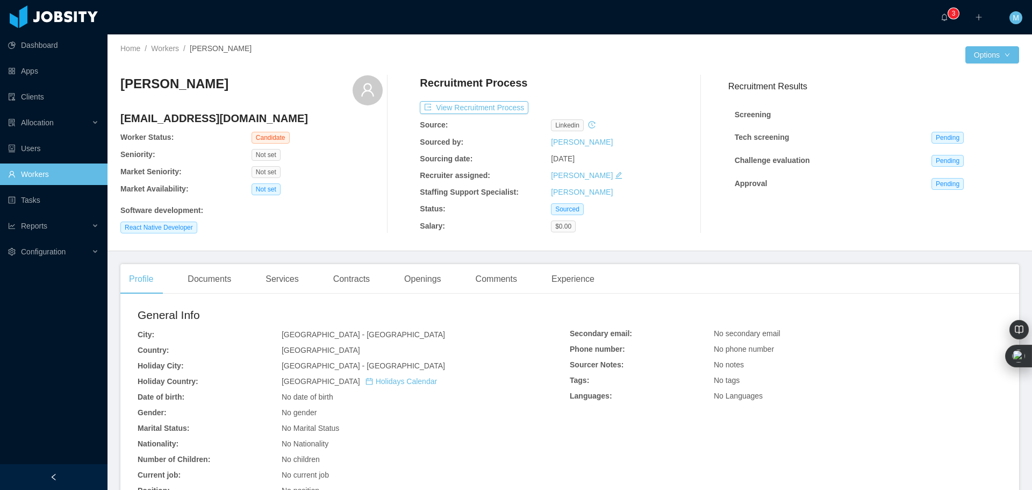
click at [40, 171] on link "Workers" at bounding box center [53, 173] width 91 height 21
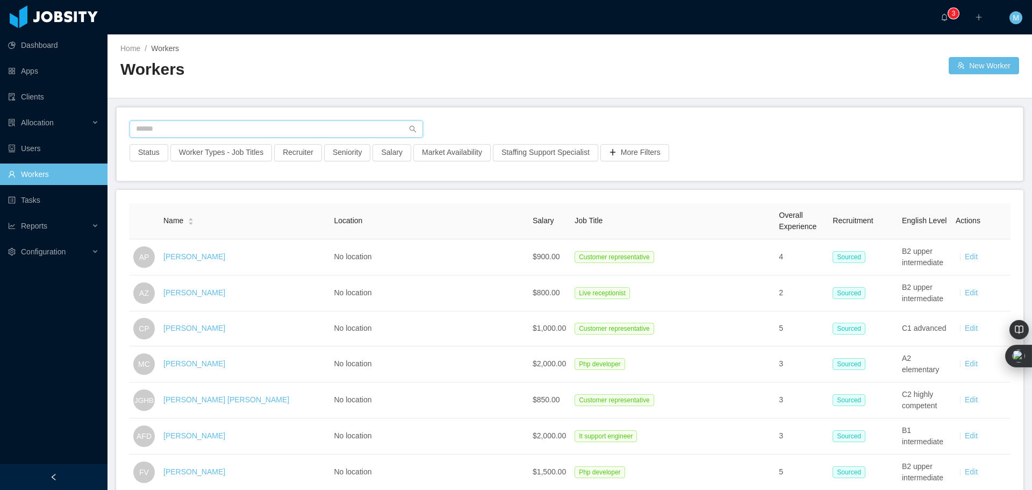
click at [244, 126] on input "text" at bounding box center [276, 128] width 293 height 17
paste input "**********"
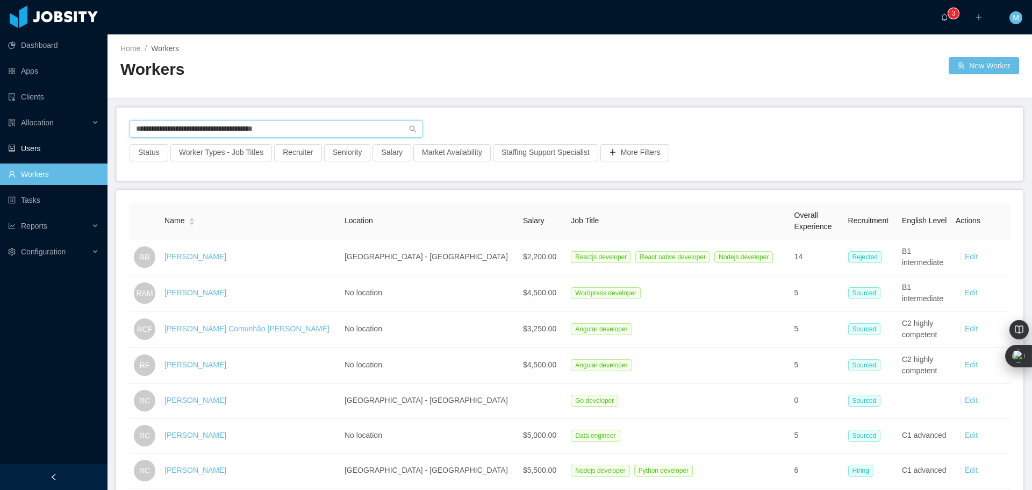
drag, startPoint x: 321, startPoint y: 135, endPoint x: 24, endPoint y: 141, distance: 297.8
click at [25, 142] on section "**********" at bounding box center [516, 245] width 1032 height 490
paste input "text"
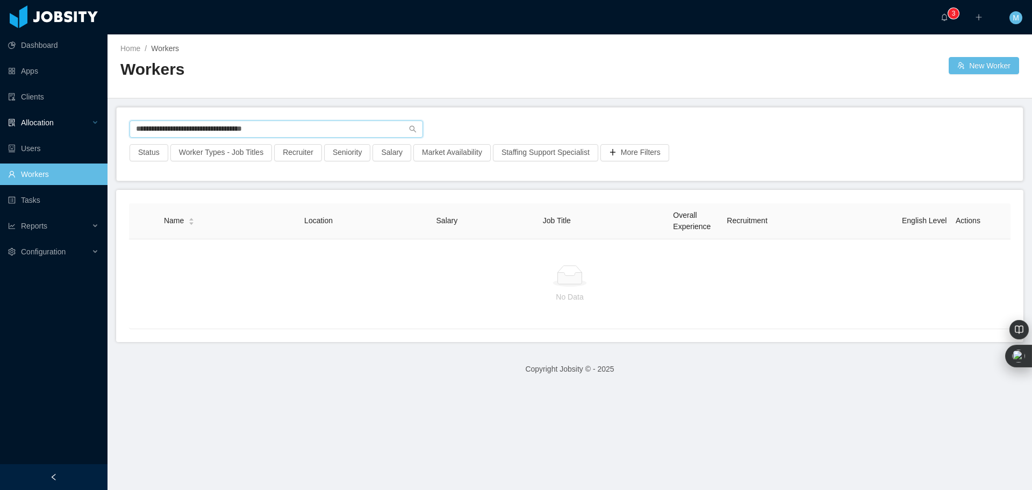
drag, startPoint x: 298, startPoint y: 124, endPoint x: 10, endPoint y: 114, distance: 287.7
click at [24, 116] on section "**********" at bounding box center [516, 245] width 1032 height 490
paste input "text"
drag, startPoint x: 290, startPoint y: 132, endPoint x: 53, endPoint y: 123, distance: 237.7
click at [55, 119] on section "**********" at bounding box center [516, 245] width 1032 height 490
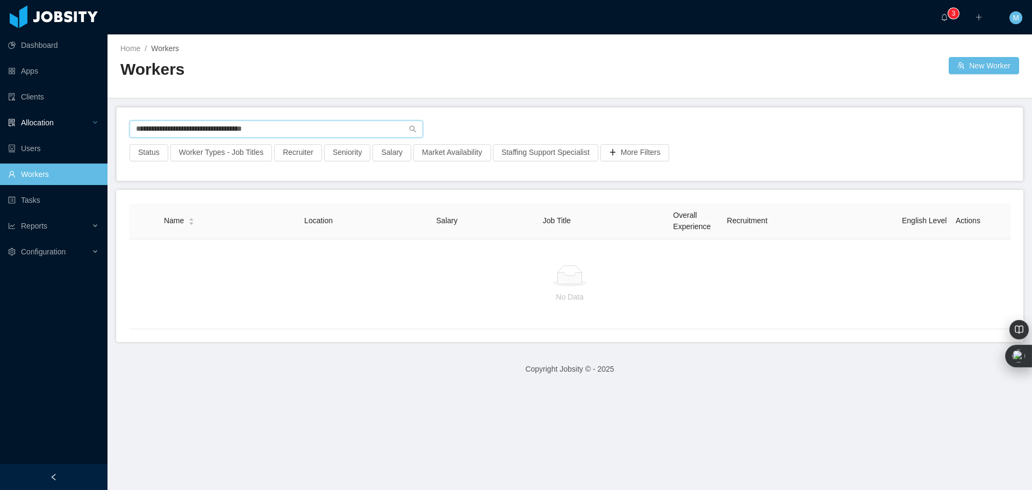
paste input "text"
type input "**********"
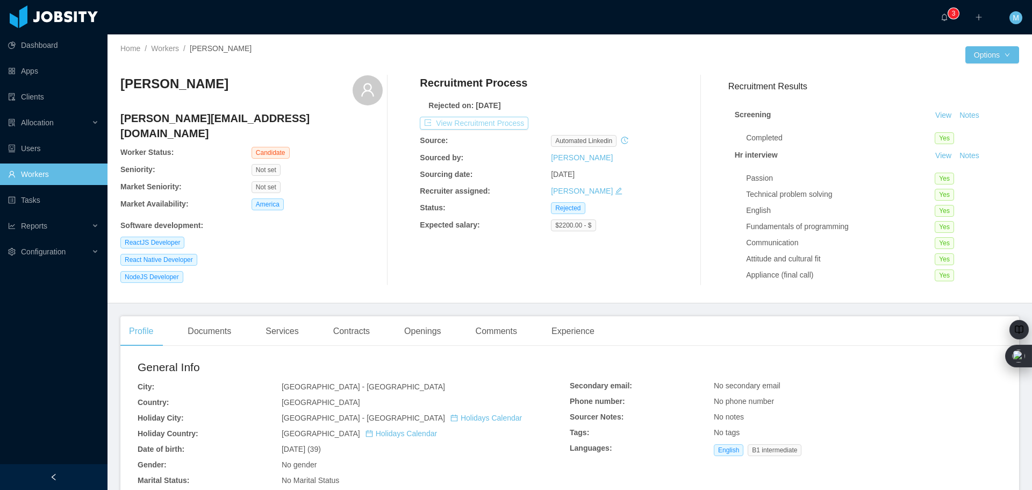
click at [480, 122] on button "View Recruitment Process" at bounding box center [474, 123] width 109 height 13
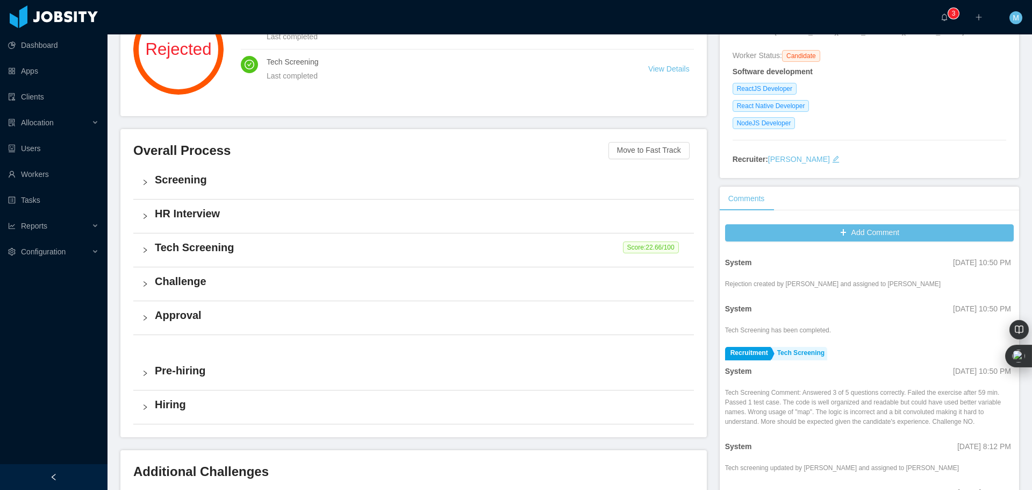
scroll to position [161, 0]
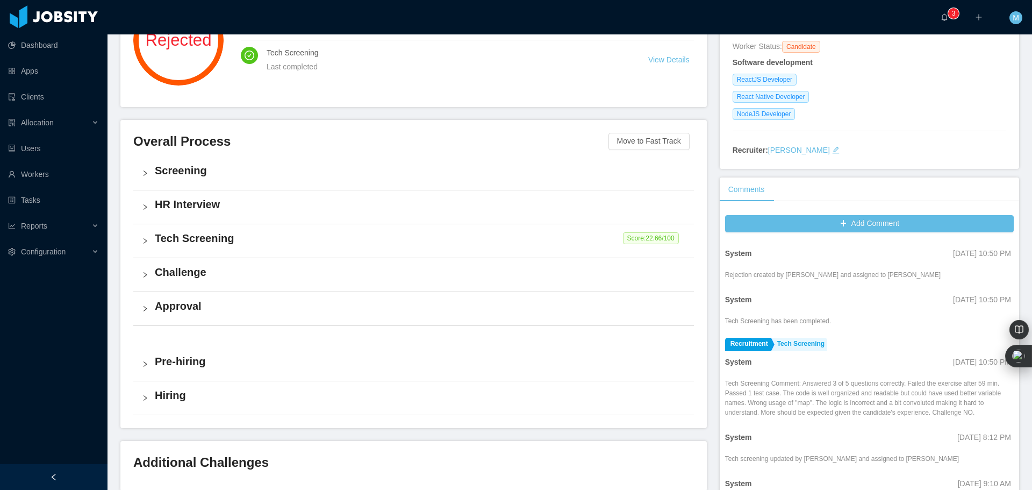
click at [144, 169] on div "Screening" at bounding box center [413, 172] width 560 height 33
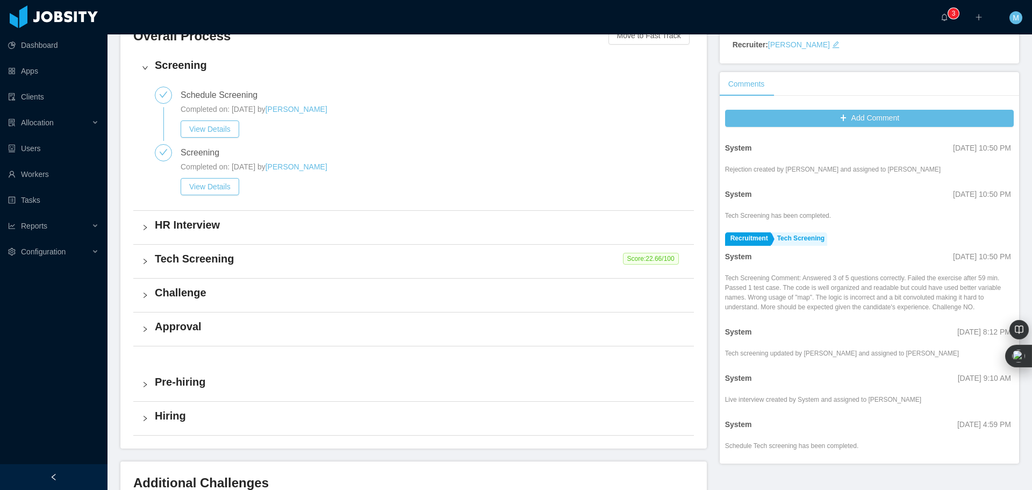
scroll to position [269, 0]
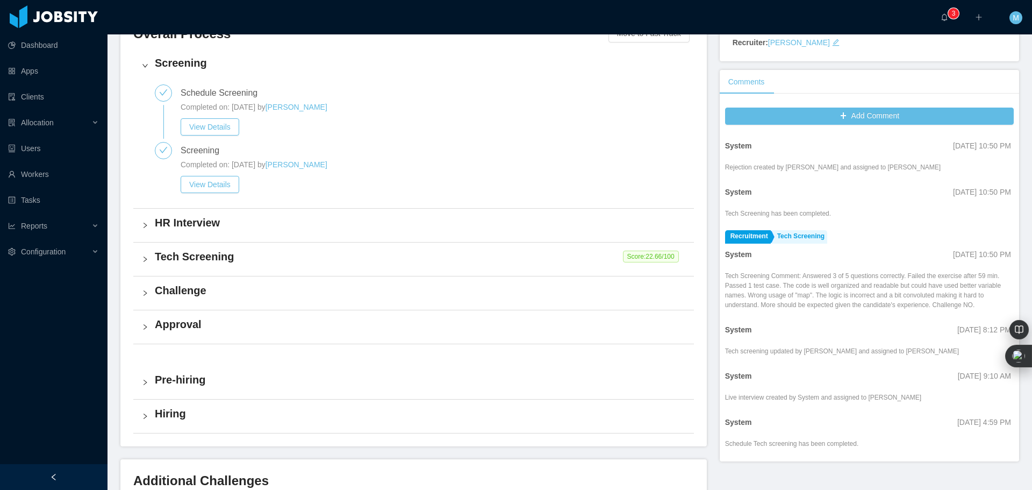
click at [141, 226] on div "HR Interview" at bounding box center [413, 225] width 560 height 33
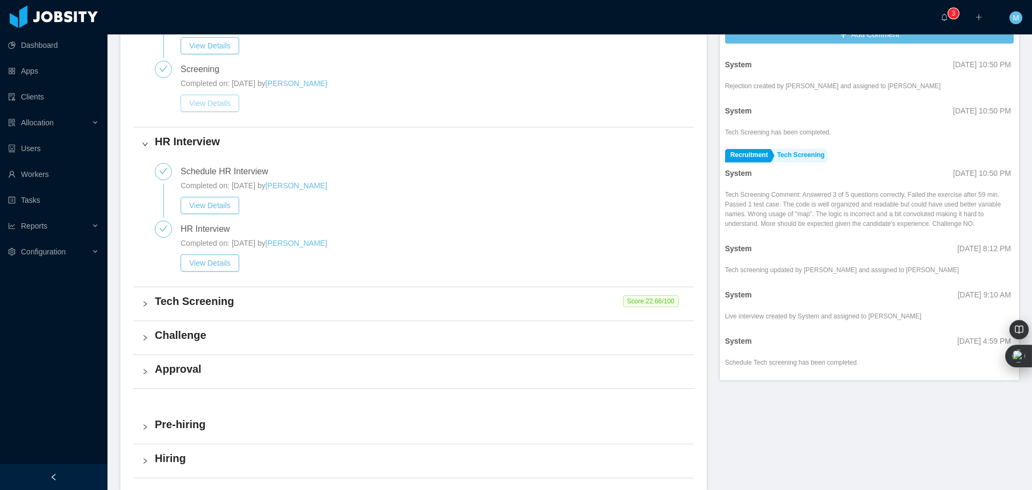
scroll to position [376, 0]
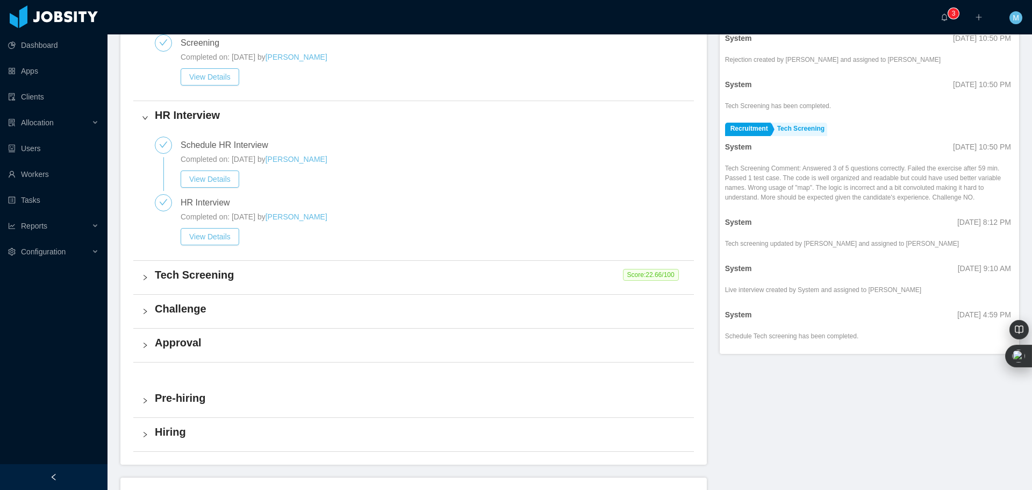
click at [152, 274] on div "Tech Screening Score: 22.66 /100" at bounding box center [413, 277] width 560 height 33
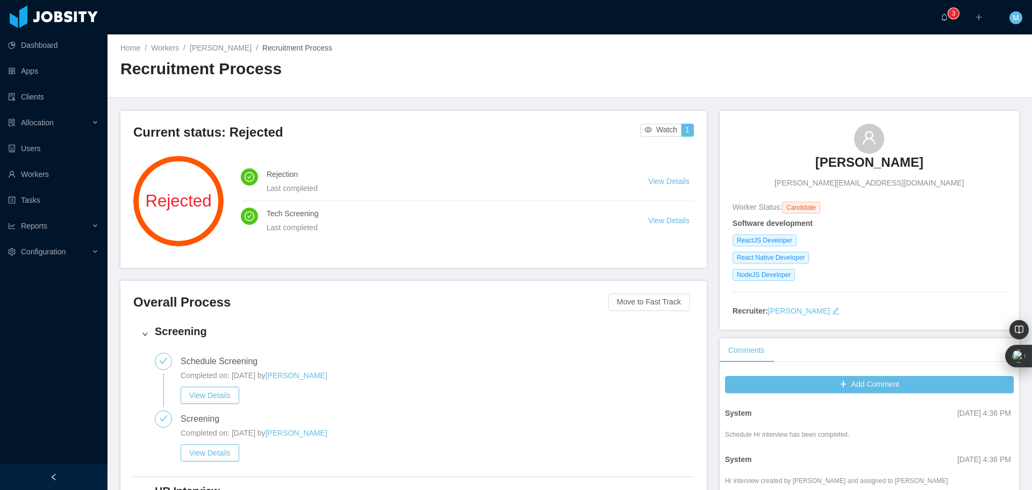
scroll to position [0, 0]
click at [655, 178] on link "View Details" at bounding box center [668, 181] width 41 height 9
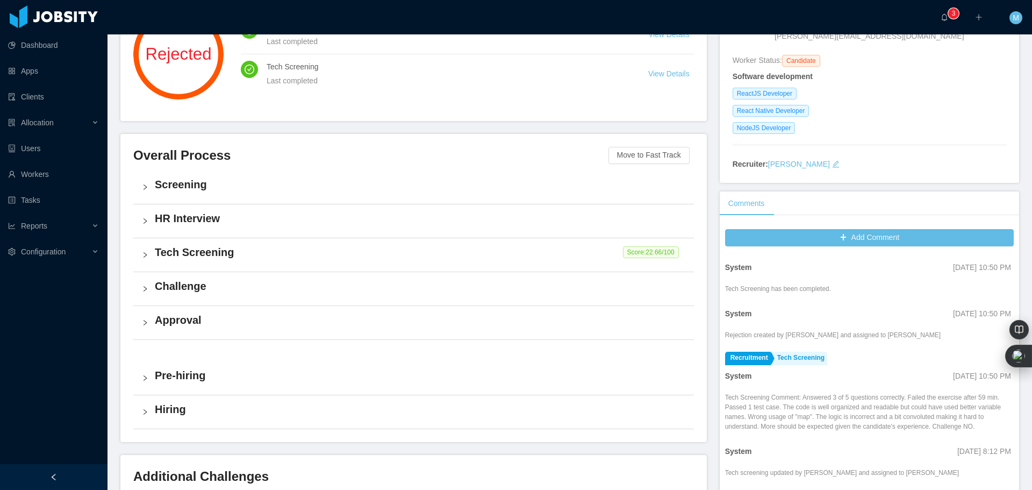
scroll to position [161, 0]
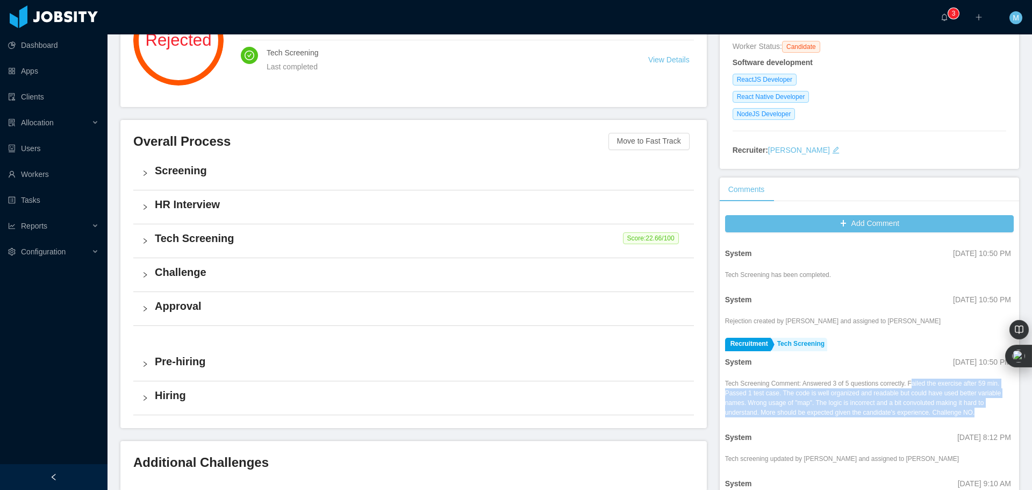
drag, startPoint x: 902, startPoint y: 380, endPoint x: 1003, endPoint y: 408, distance: 104.7
click at [1003, 408] on div "System Dec 11th, 2020 10:50 PM Tech Screening has been completed. System Dec 11…" at bounding box center [869, 402] width 289 height 322
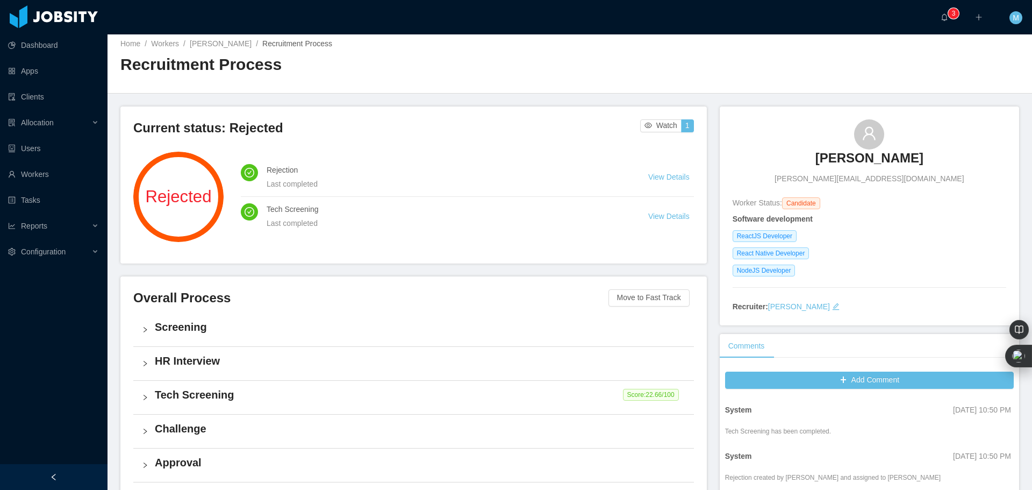
scroll to position [0, 0]
